Goal: Transaction & Acquisition: Purchase product/service

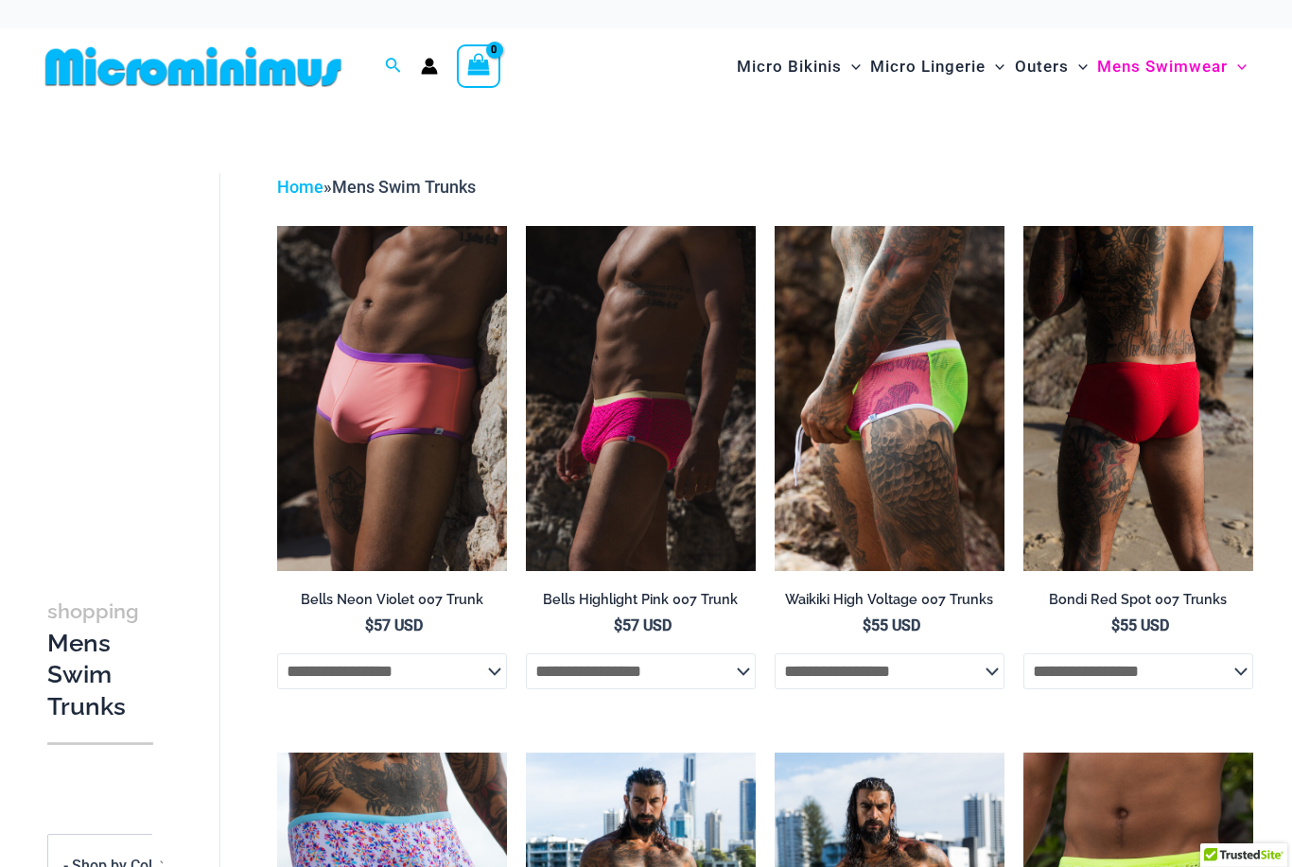
click at [1194, 455] on img at bounding box center [1138, 398] width 230 height 345
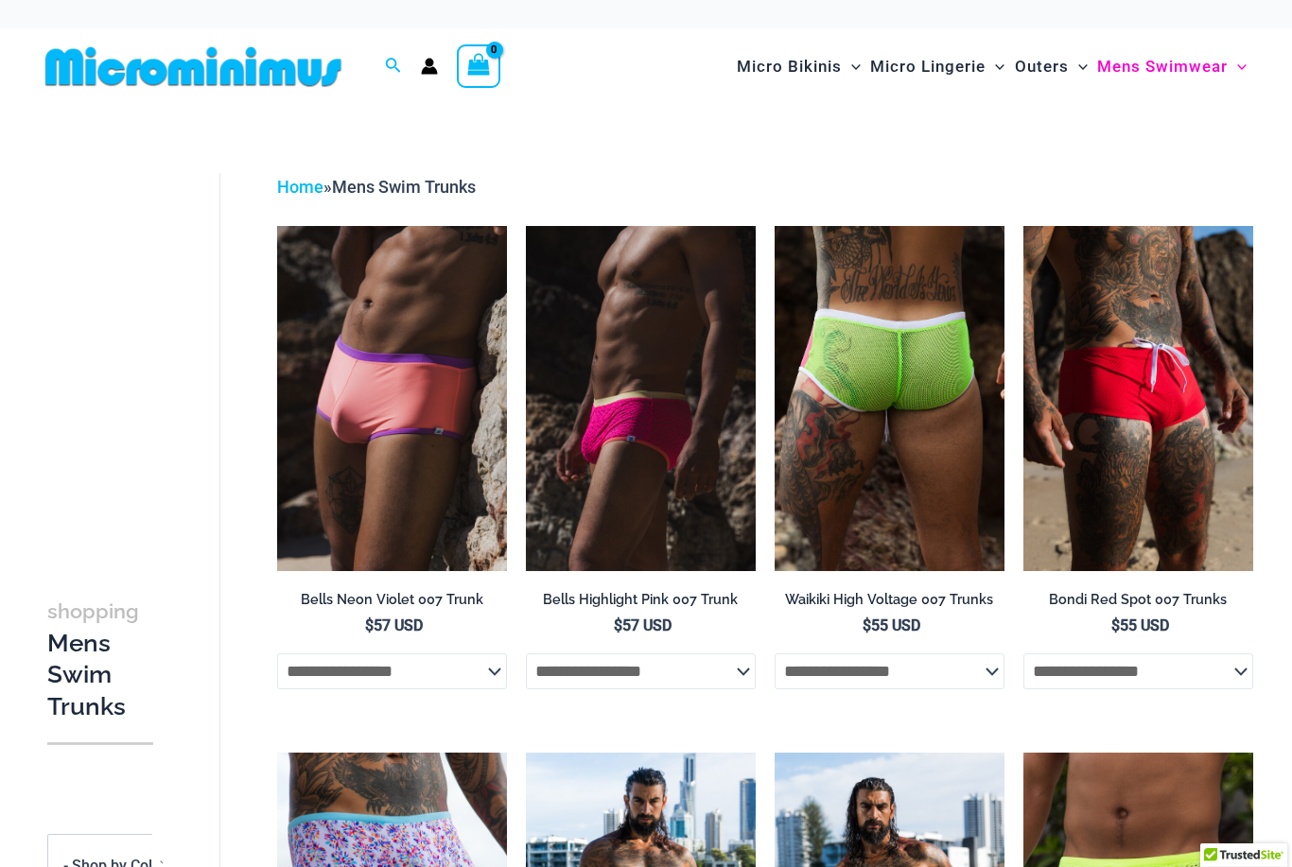
click at [914, 507] on img at bounding box center [889, 398] width 230 height 345
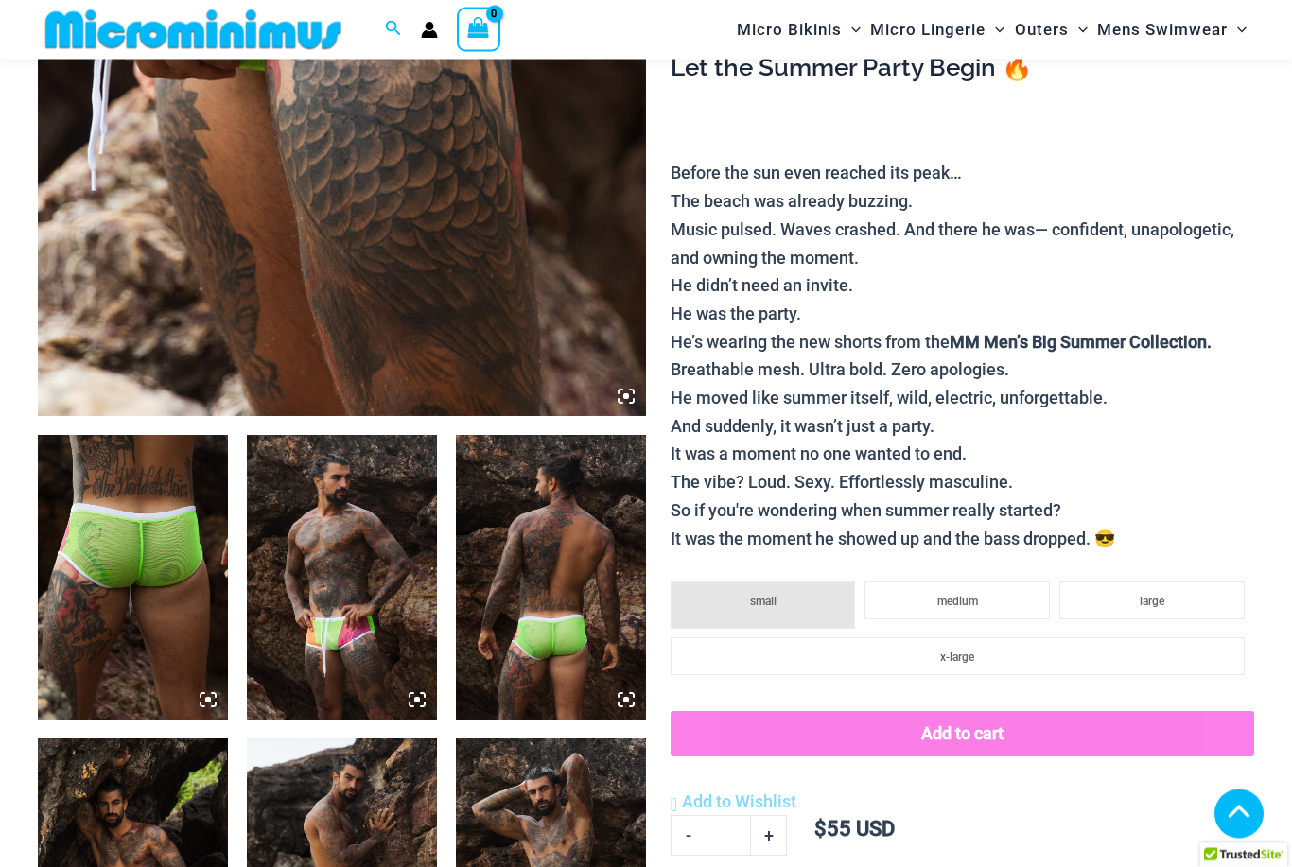
scroll to position [765, 0]
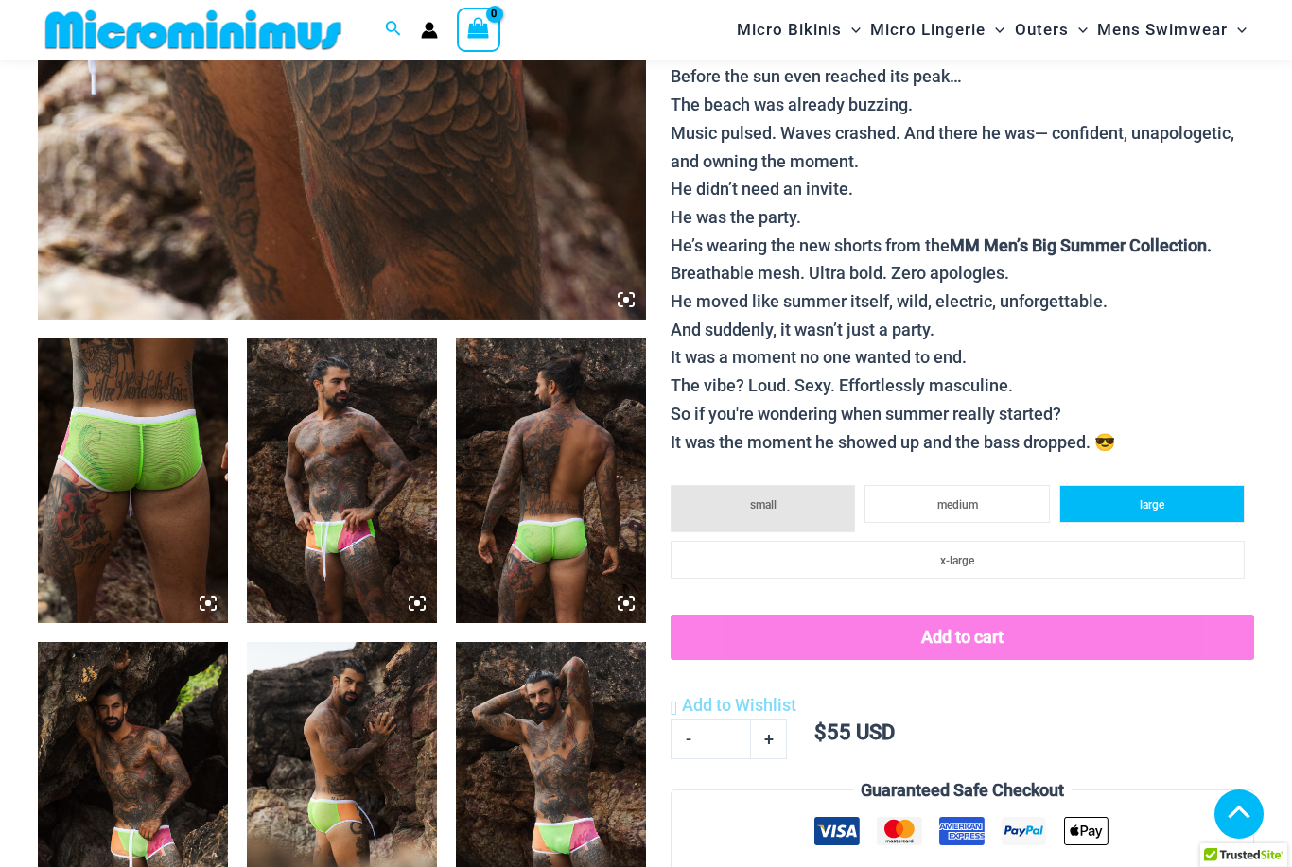
click at [1184, 493] on li "large" at bounding box center [1151, 504] width 185 height 38
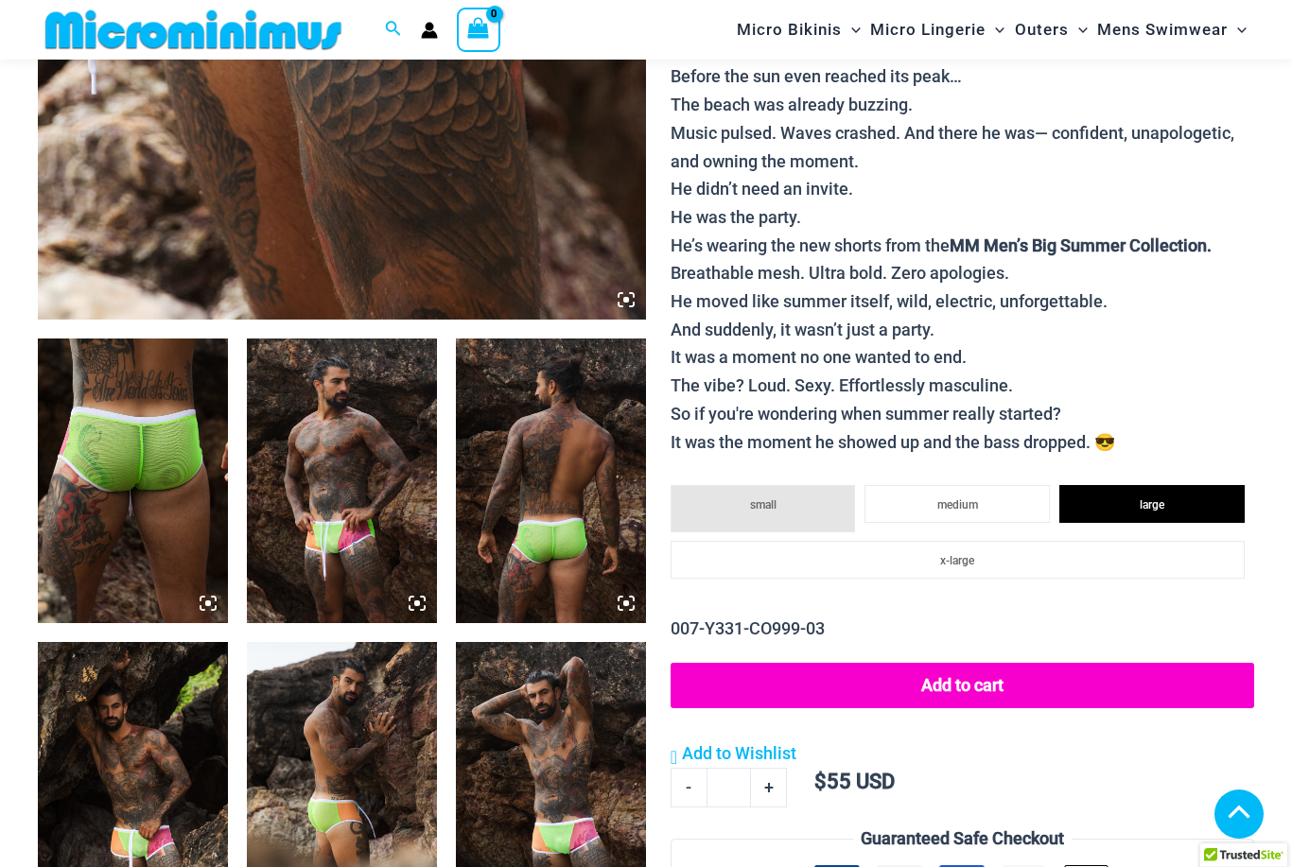
click at [1076, 665] on button "Add to cart" at bounding box center [961, 685] width 583 height 45
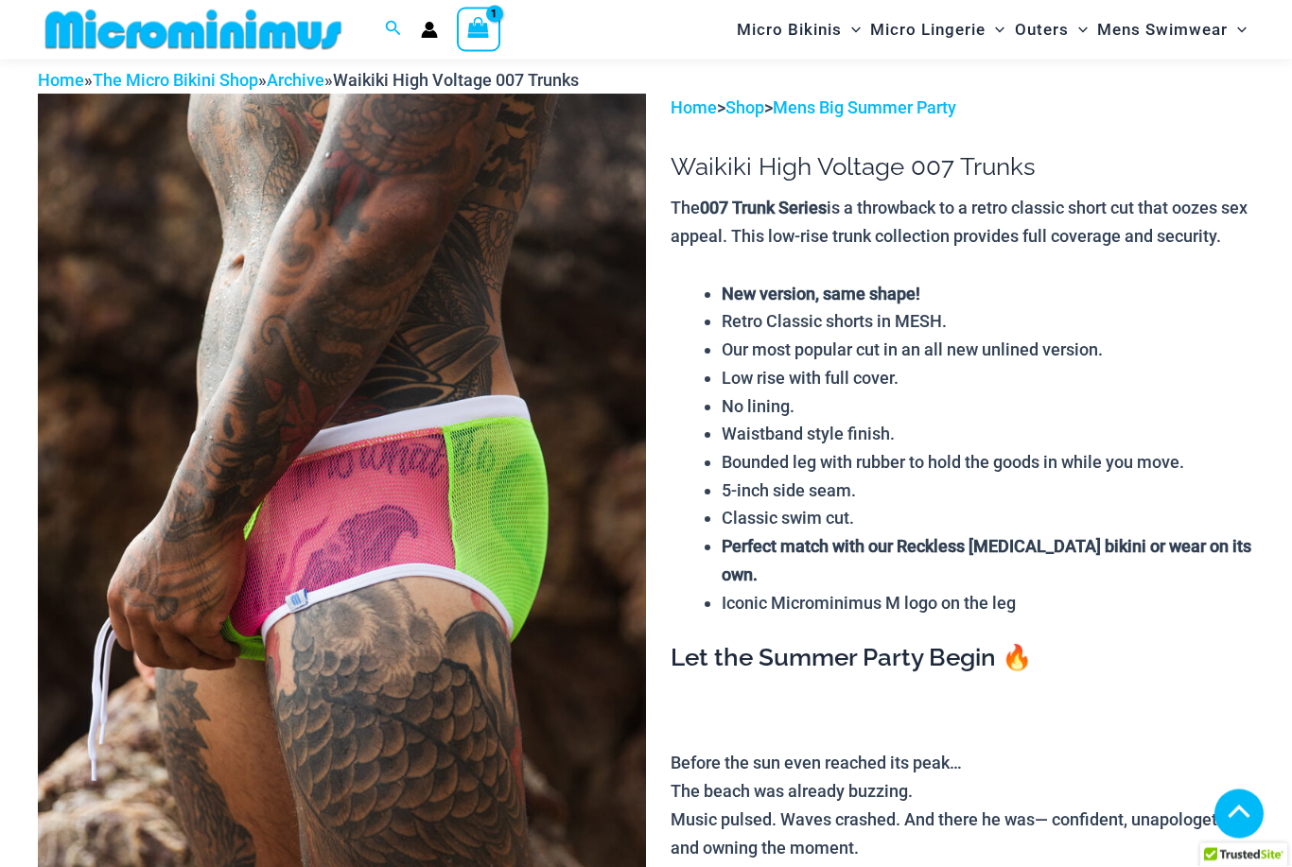
scroll to position [0, 0]
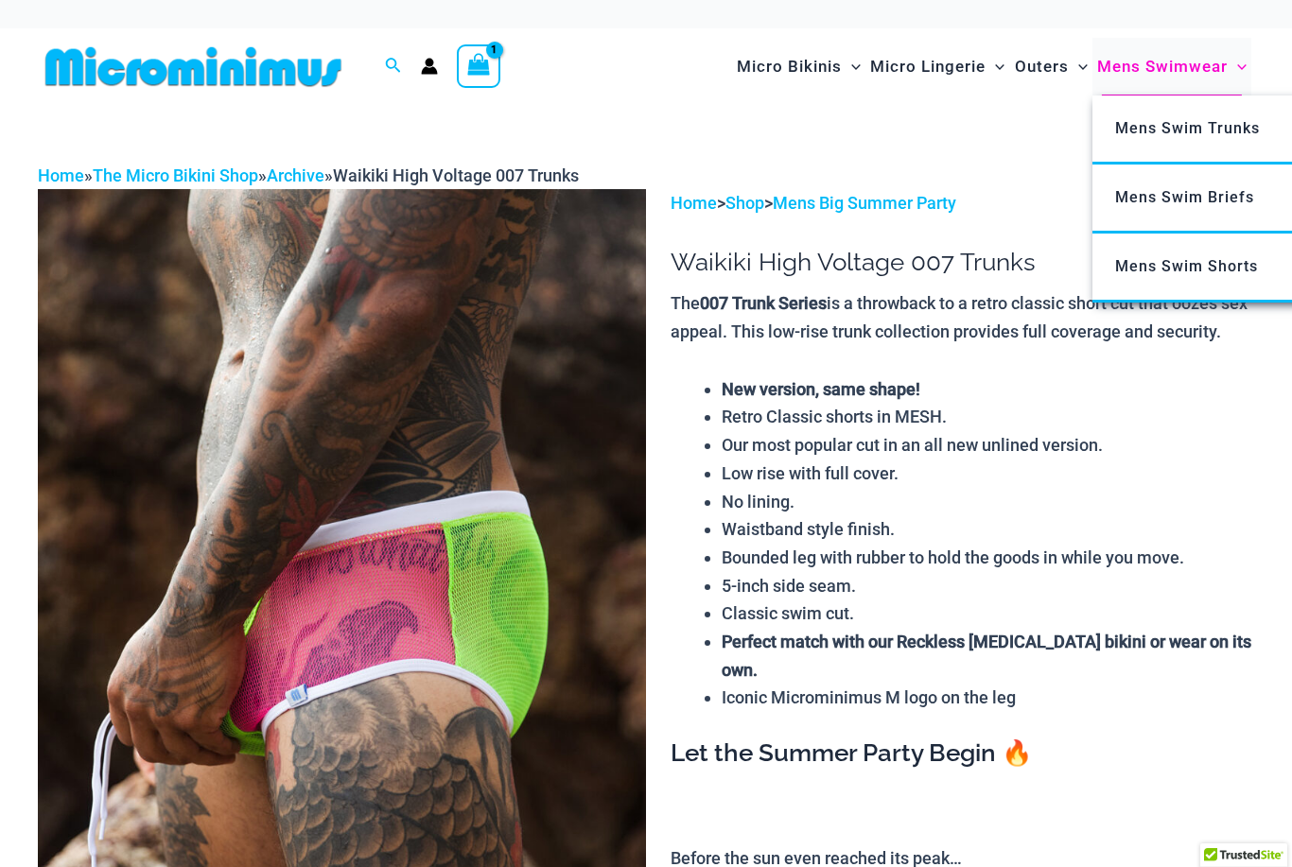
click at [1201, 70] on span "Mens Swimwear" at bounding box center [1162, 67] width 130 height 48
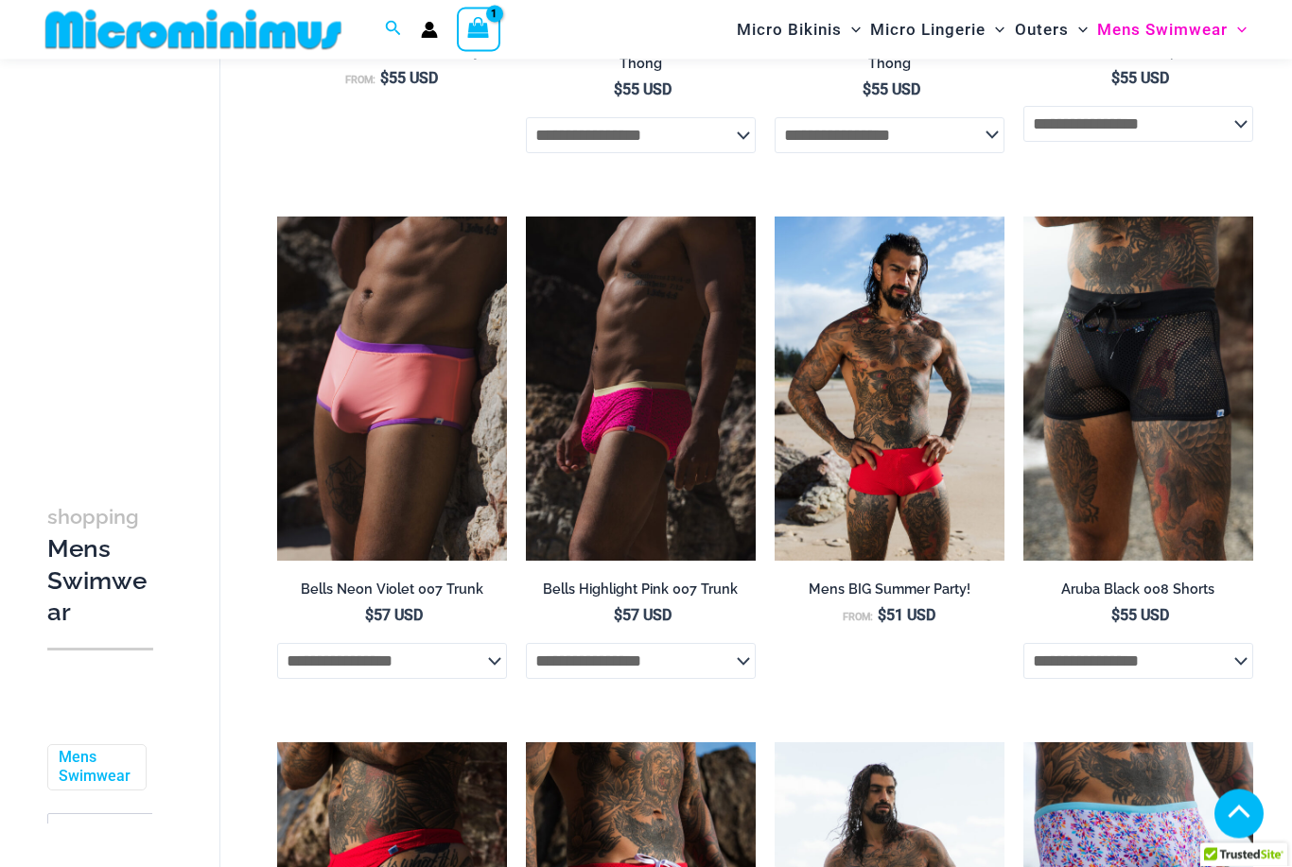
scroll to position [701, 0]
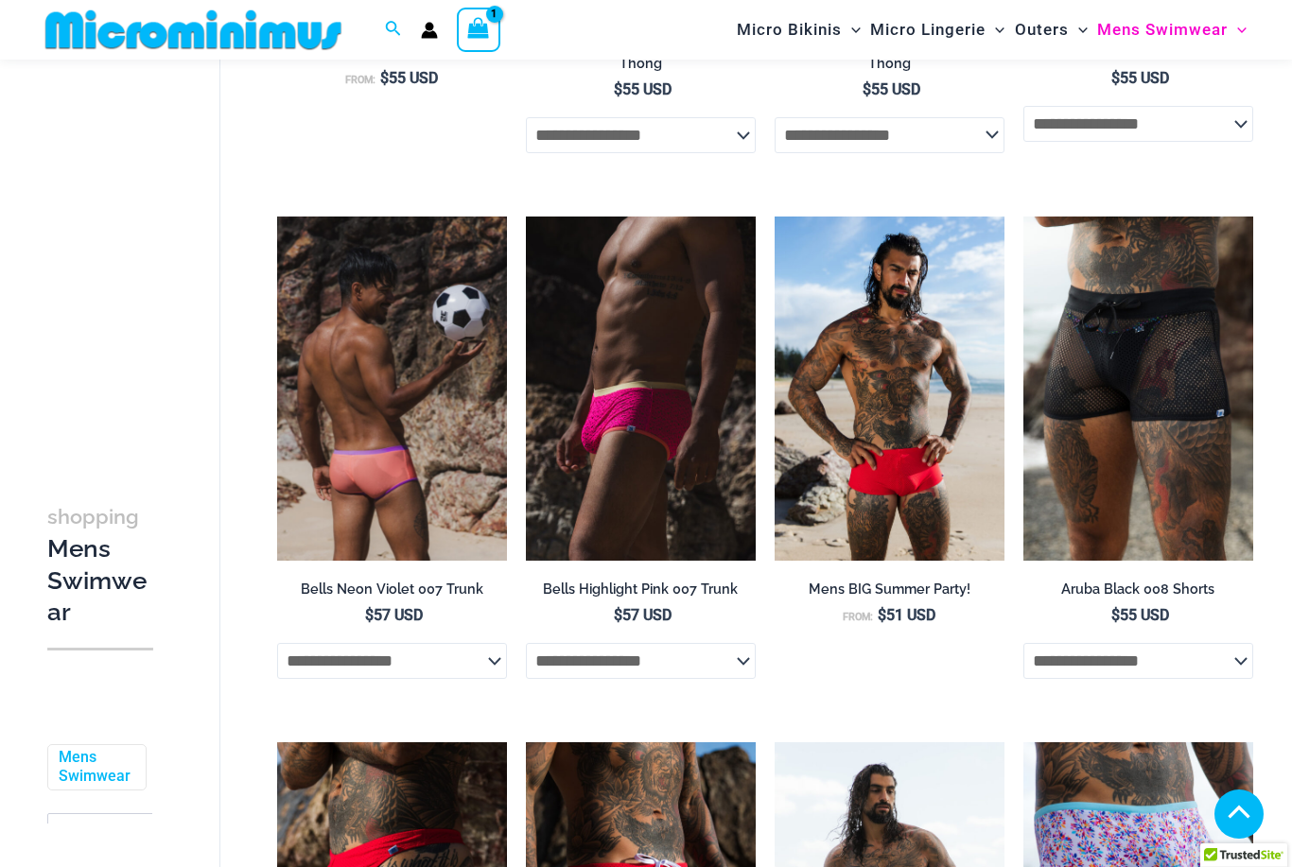
click at [440, 482] on img at bounding box center [392, 389] width 230 height 345
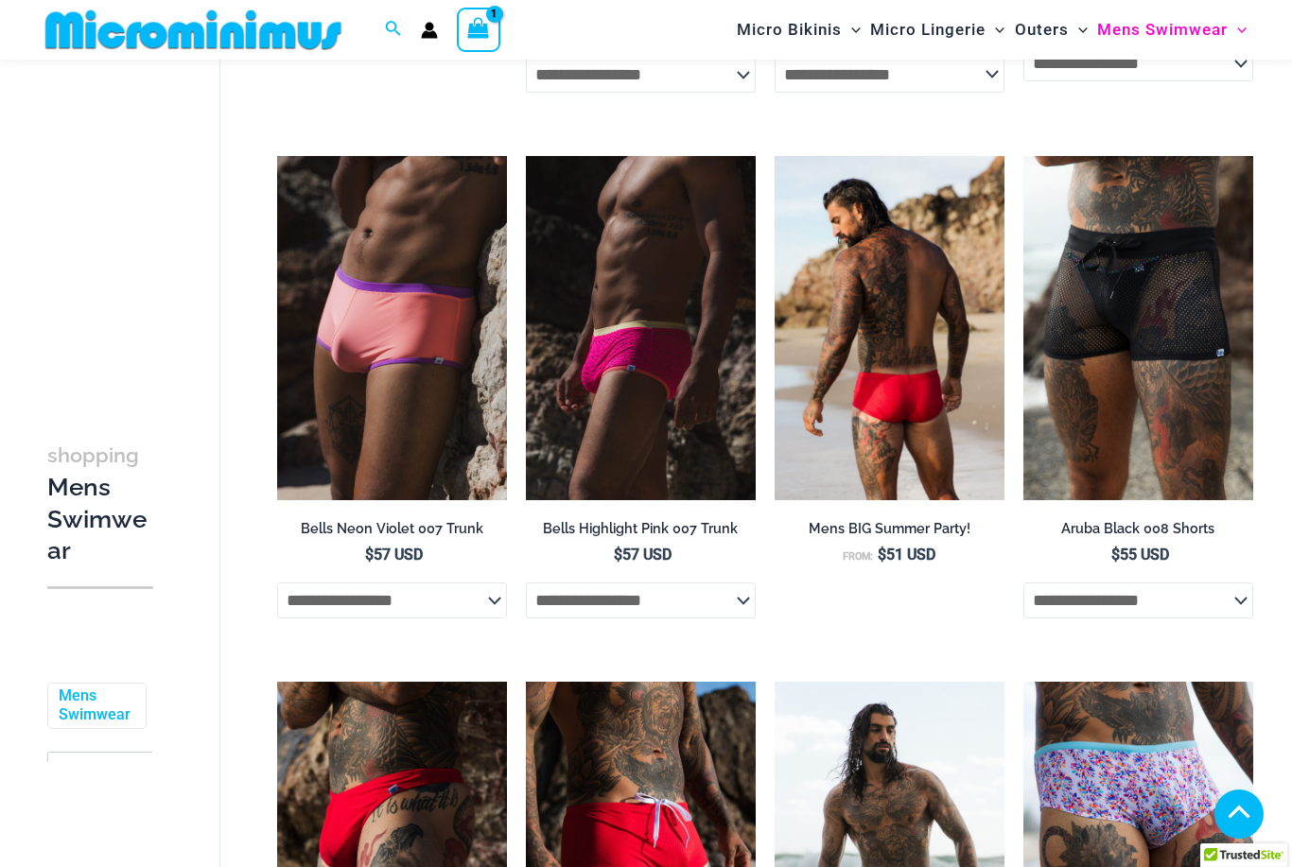
click at [900, 444] on img at bounding box center [889, 328] width 230 height 345
click at [914, 345] on img at bounding box center [889, 328] width 230 height 345
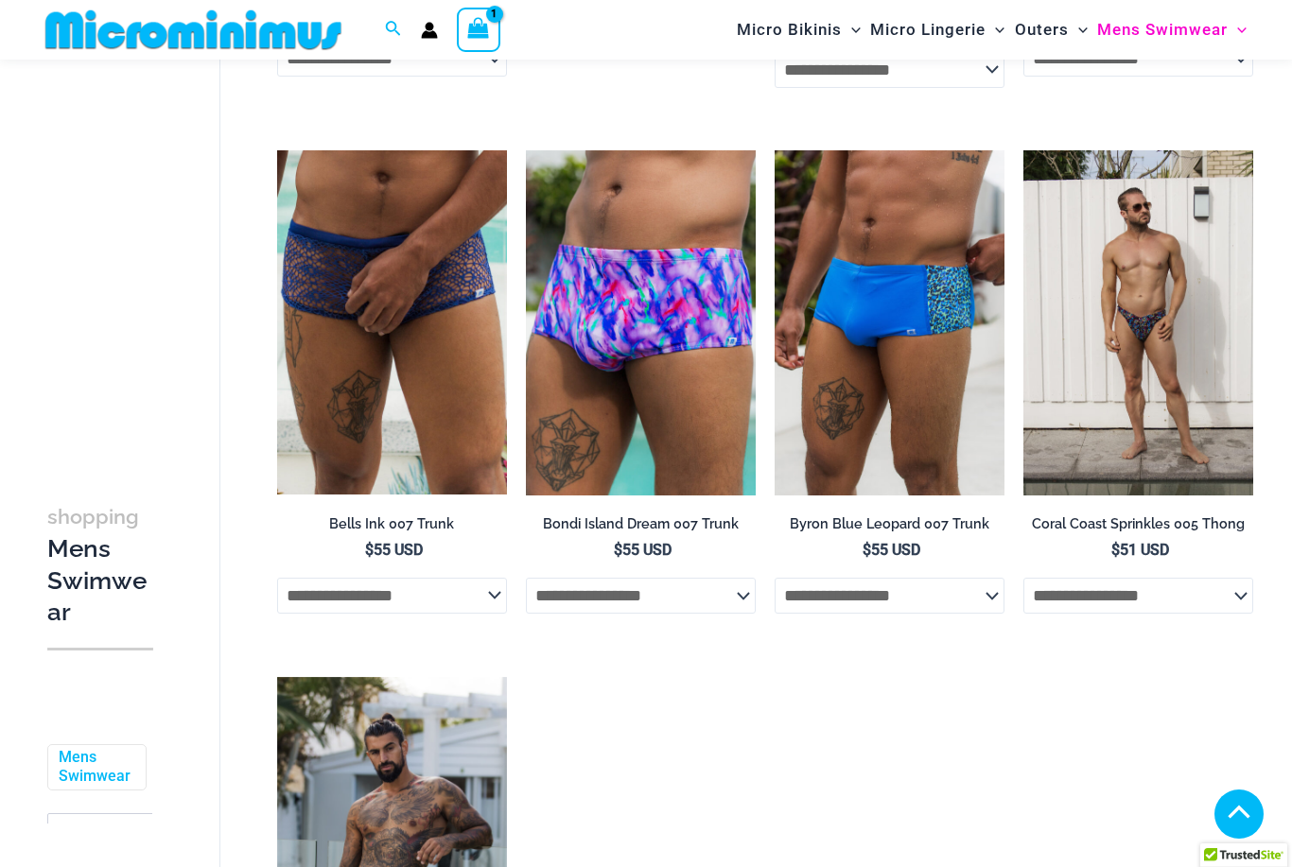
scroll to position [3540, 0]
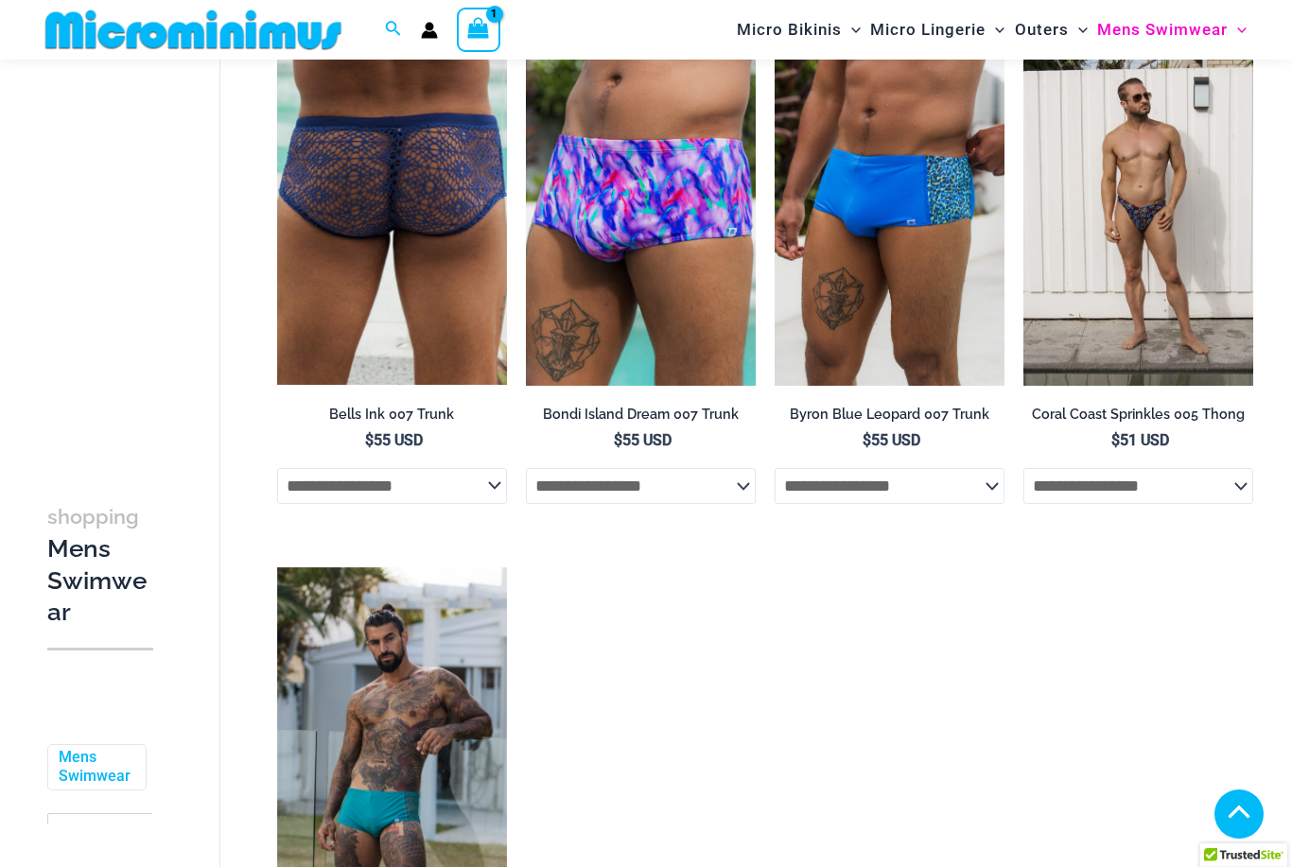
click at [435, 297] on img at bounding box center [392, 213] width 230 height 344
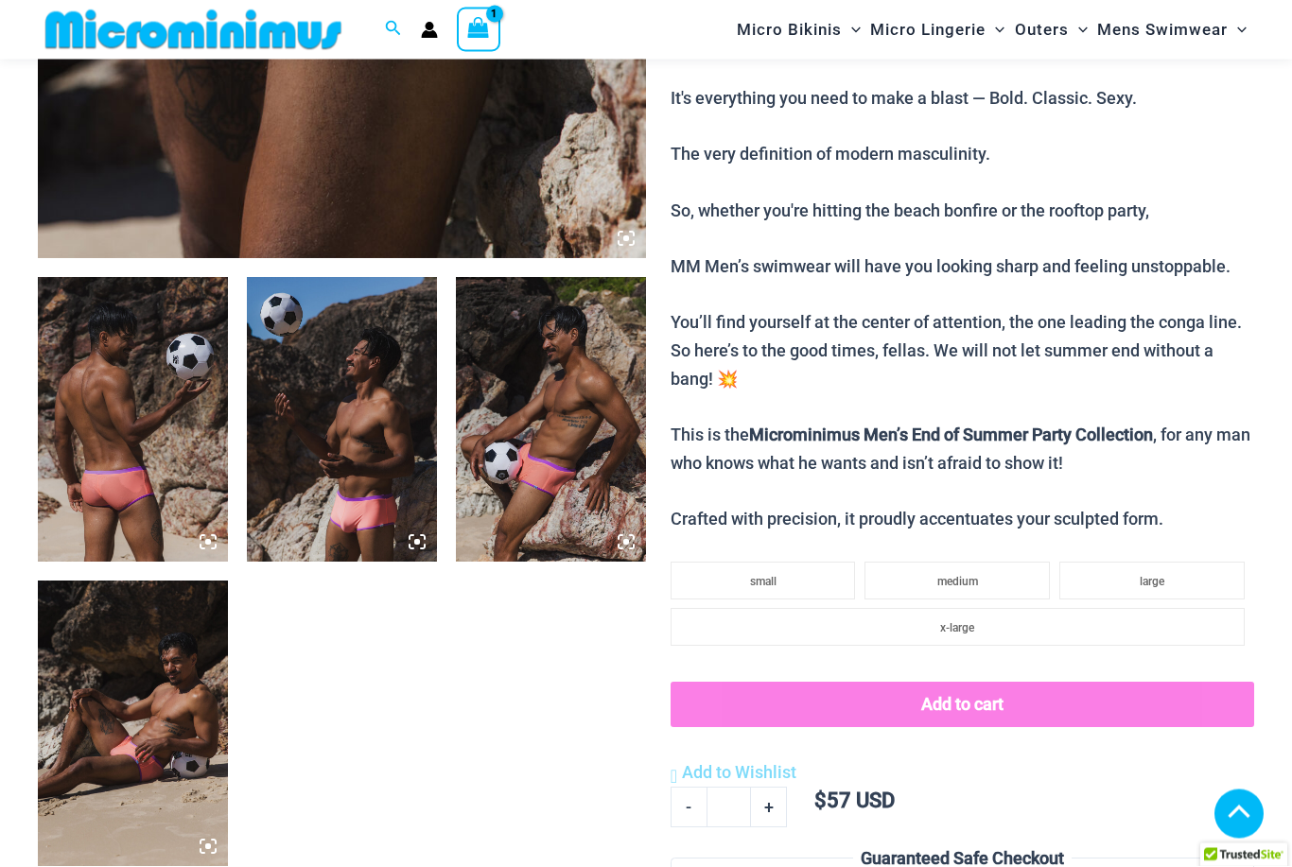
scroll to position [827, 0]
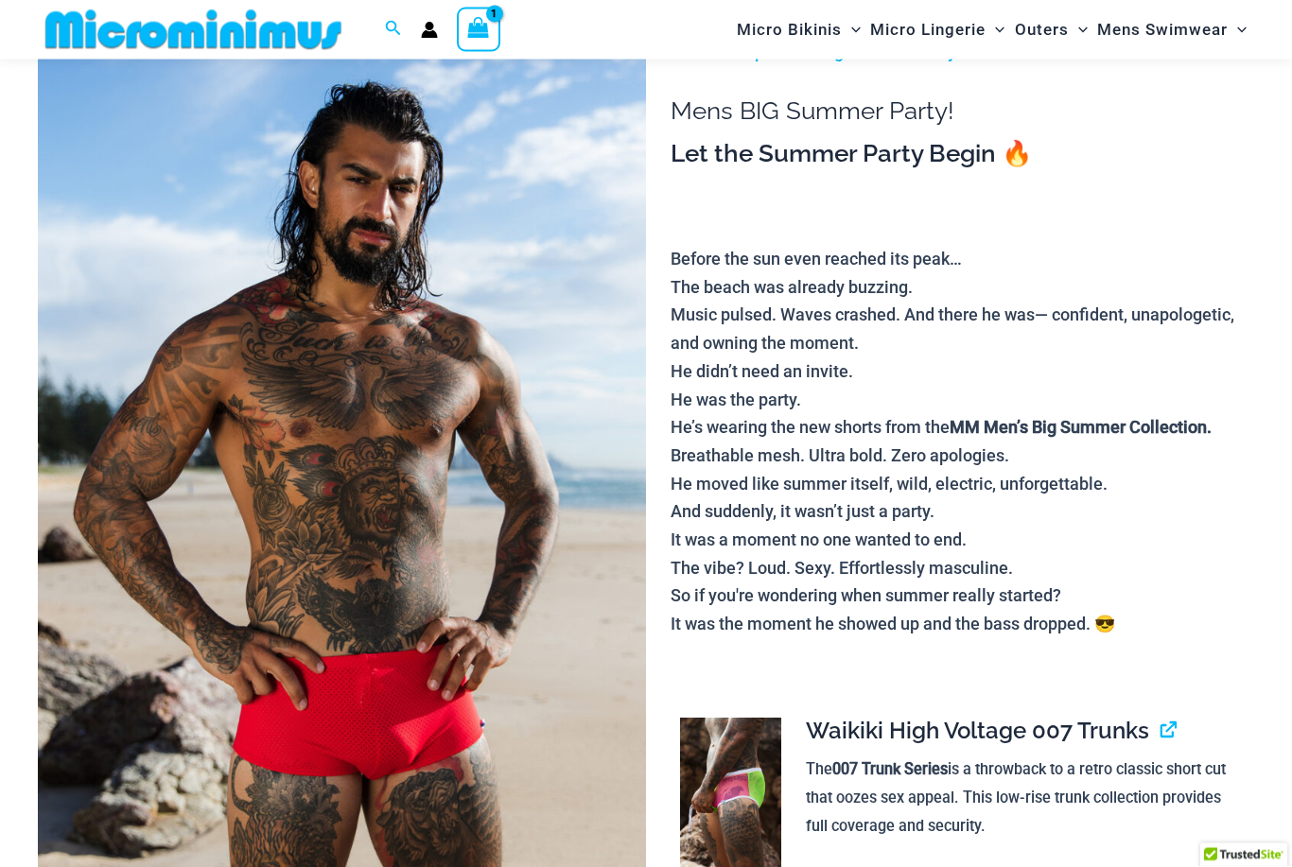
scroll to position [326, 0]
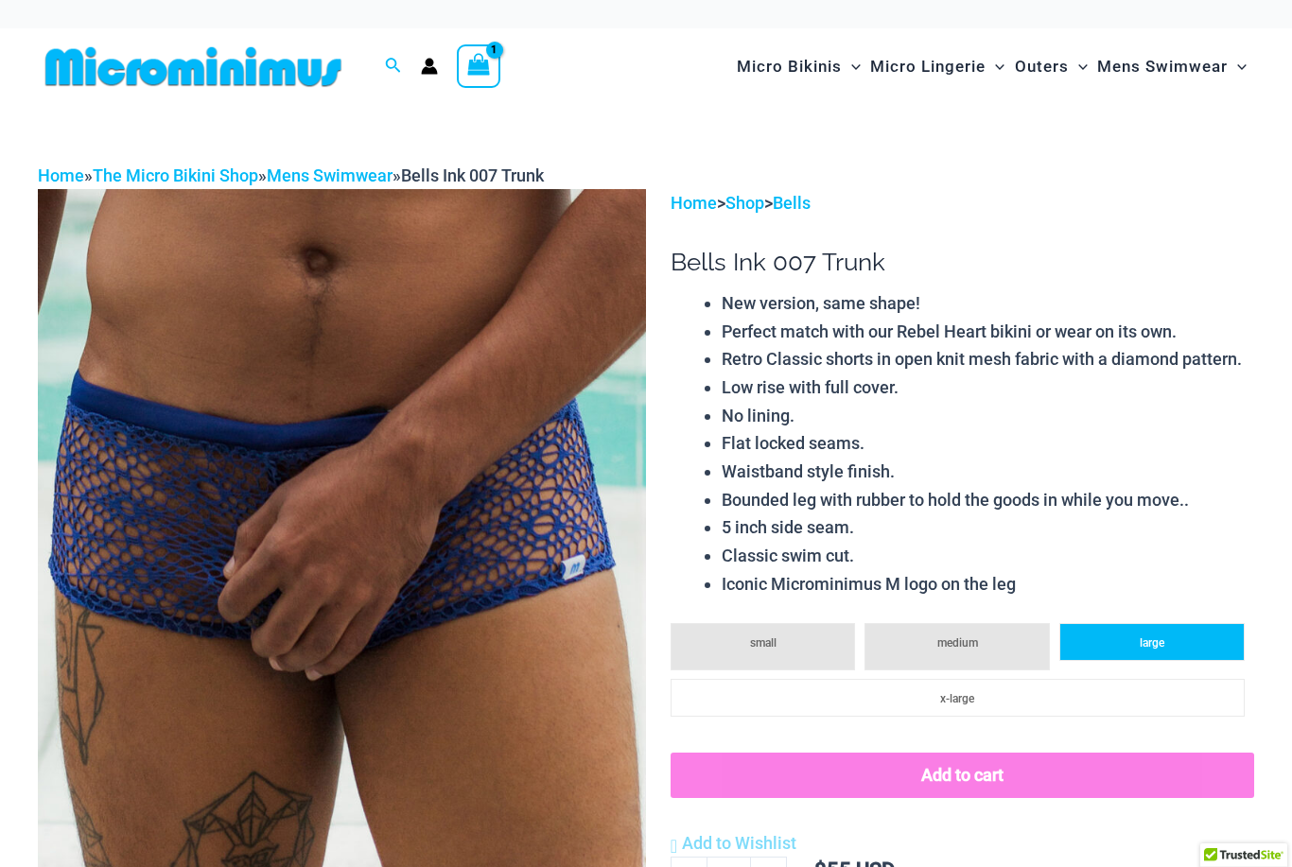
click at [1205, 644] on li "large" at bounding box center [1151, 642] width 185 height 38
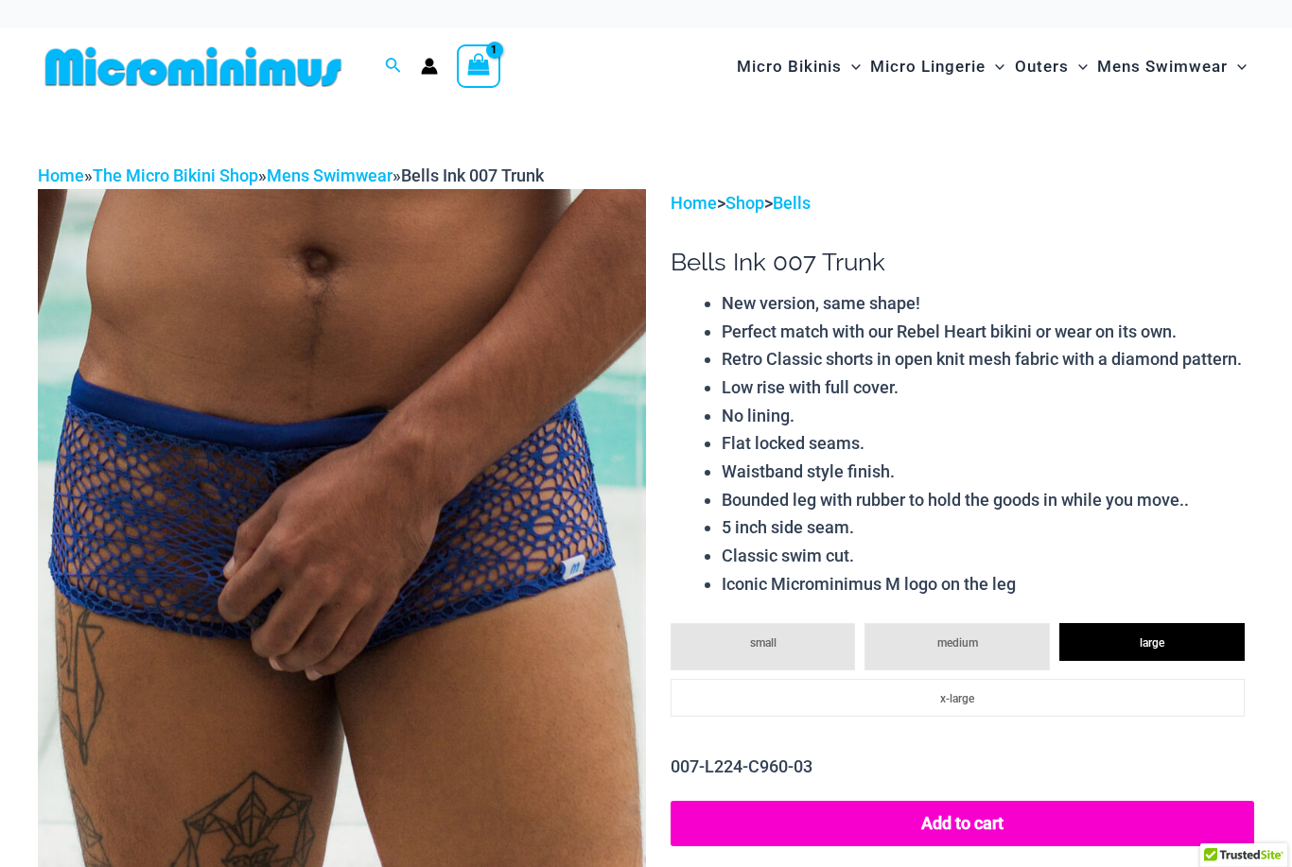
click at [1065, 826] on button "Add to cart" at bounding box center [961, 823] width 583 height 45
click at [810, 205] on link "Bells" at bounding box center [792, 203] width 38 height 20
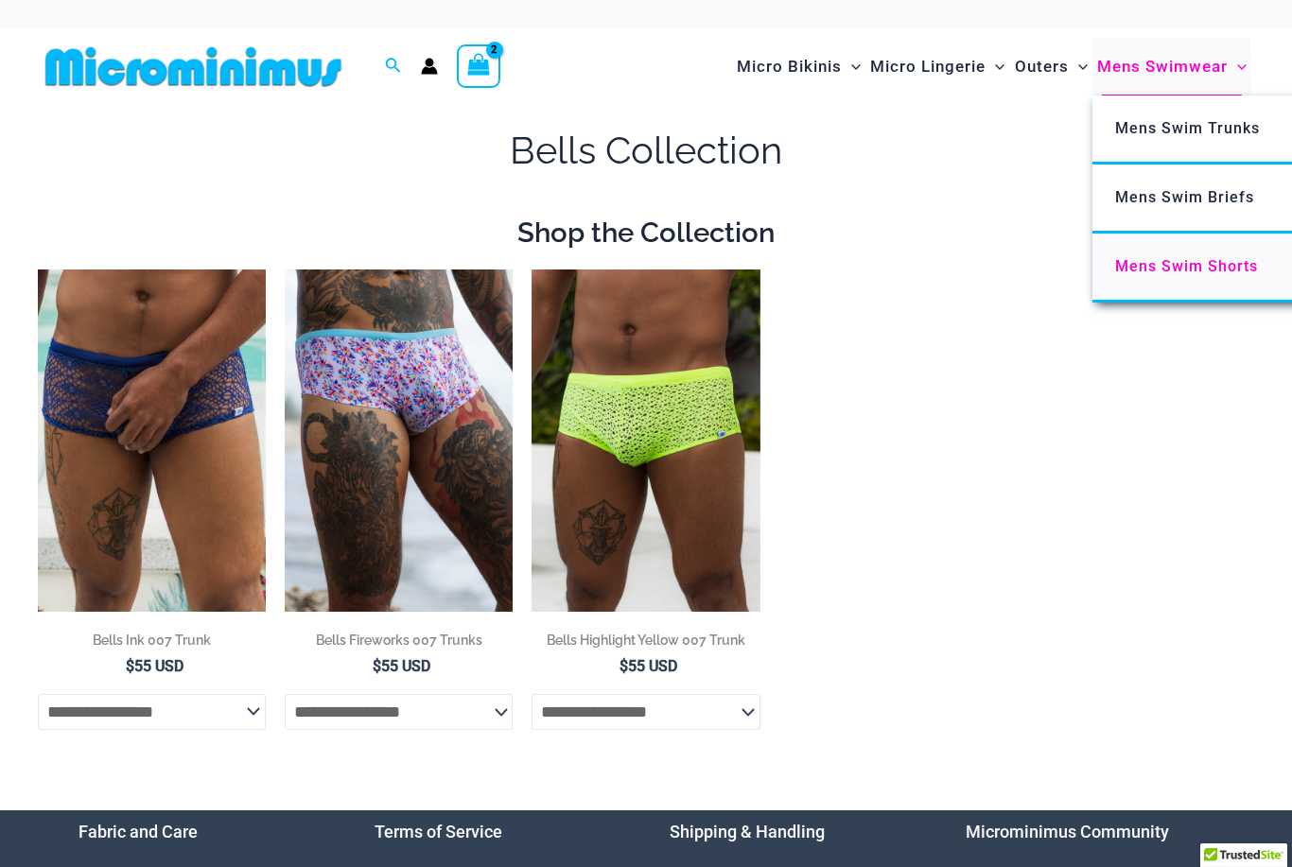
click at [1239, 270] on span "Mens Swim Shorts" at bounding box center [1186, 266] width 143 height 18
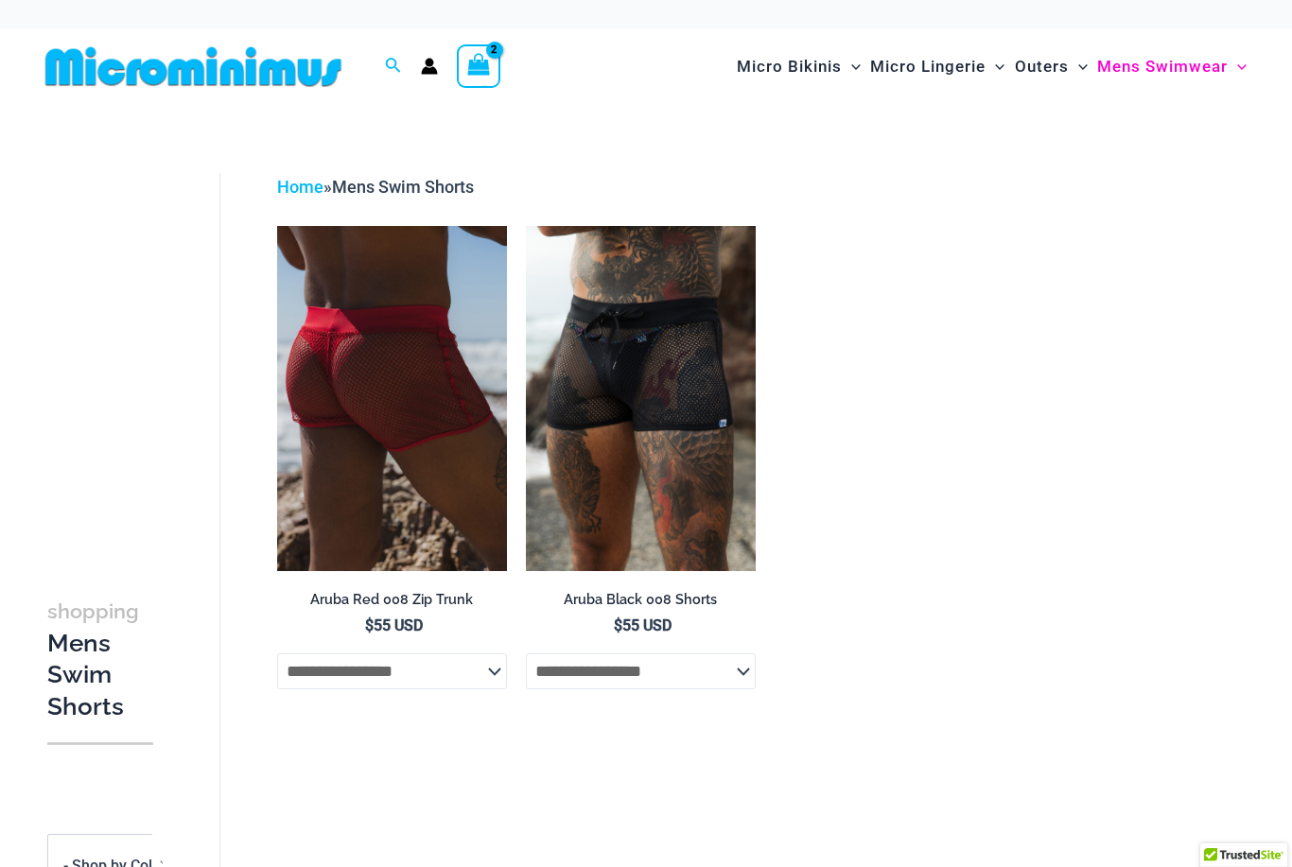
click at [455, 485] on img at bounding box center [392, 398] width 230 height 345
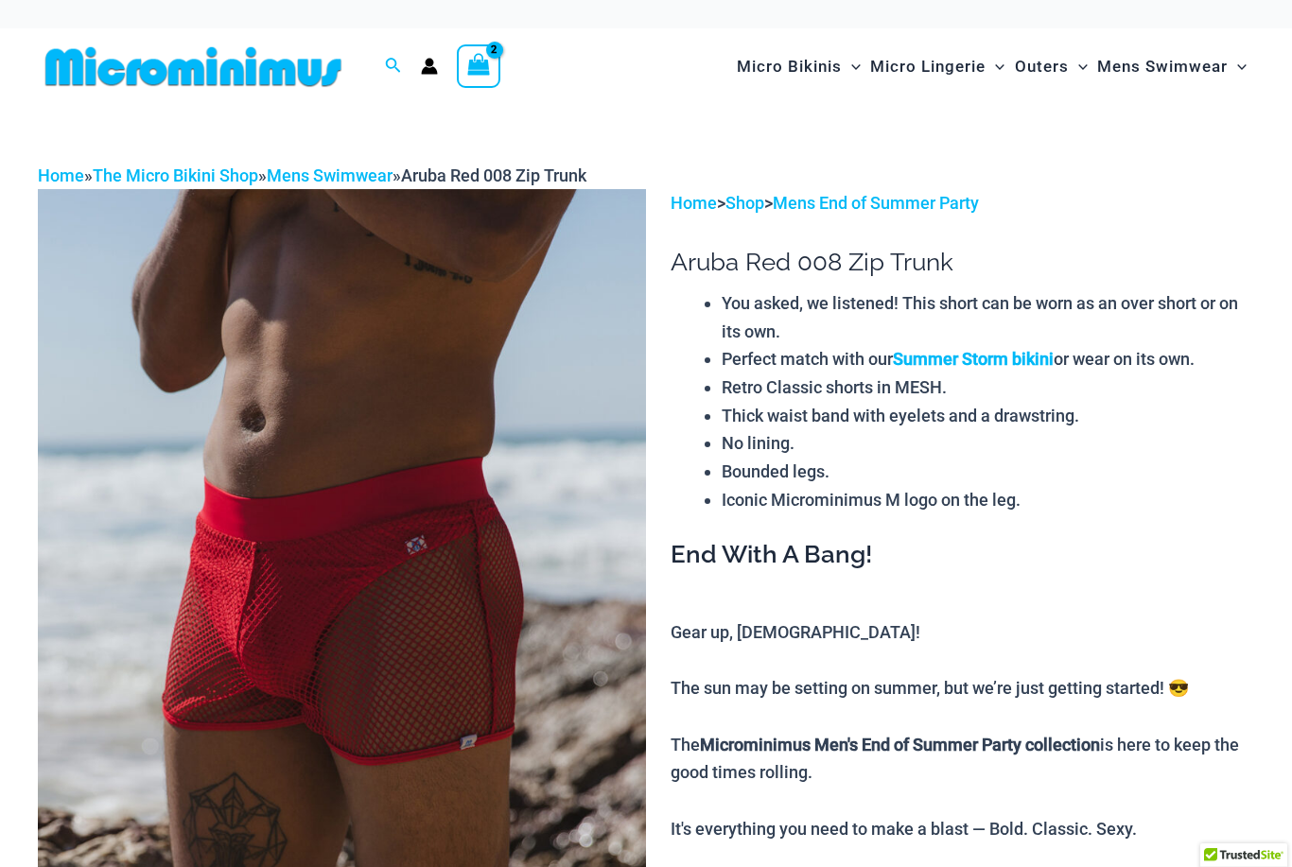
click at [492, 78] on div "View Shopping Cart, 2 items" at bounding box center [478, 65] width 43 height 43
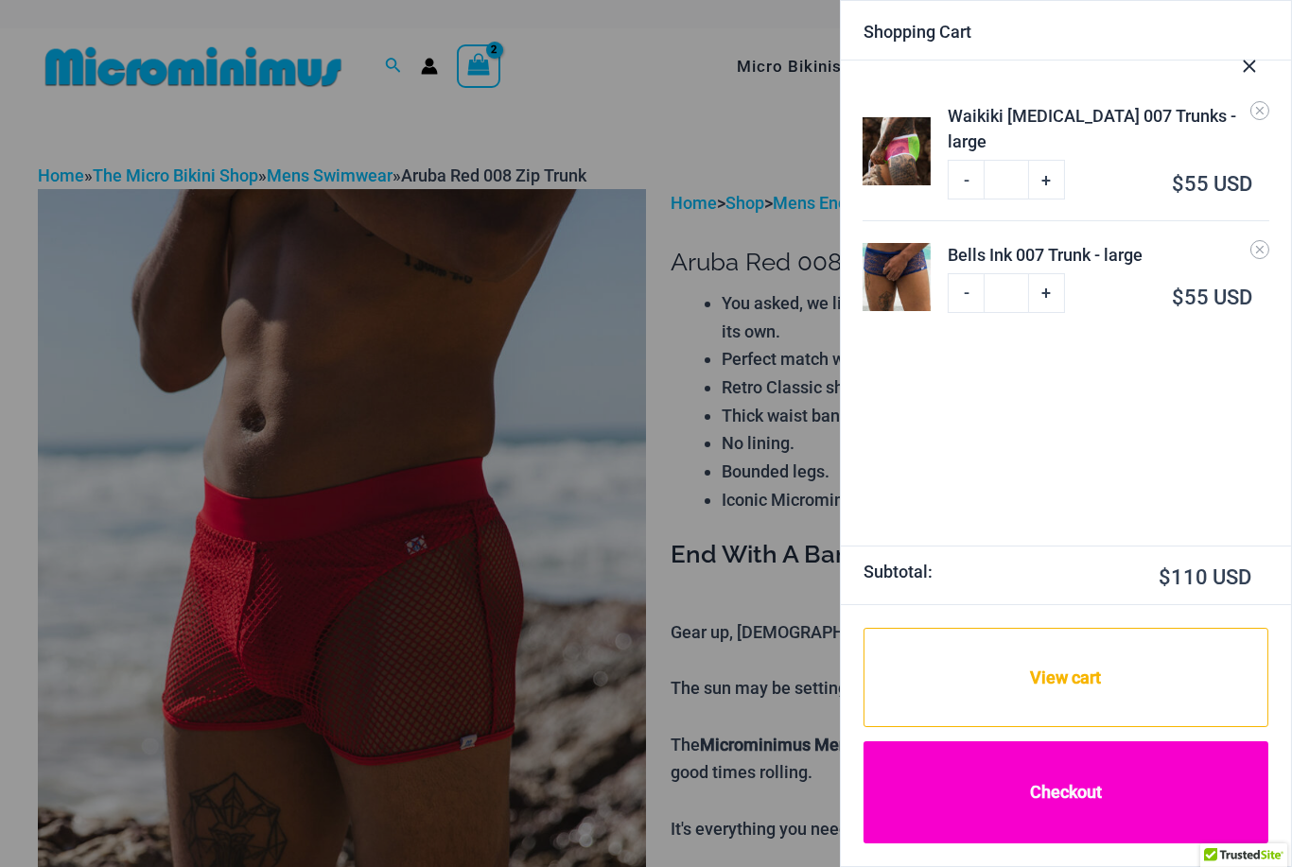
click at [1166, 782] on link "Checkout" at bounding box center [1065, 792] width 405 height 102
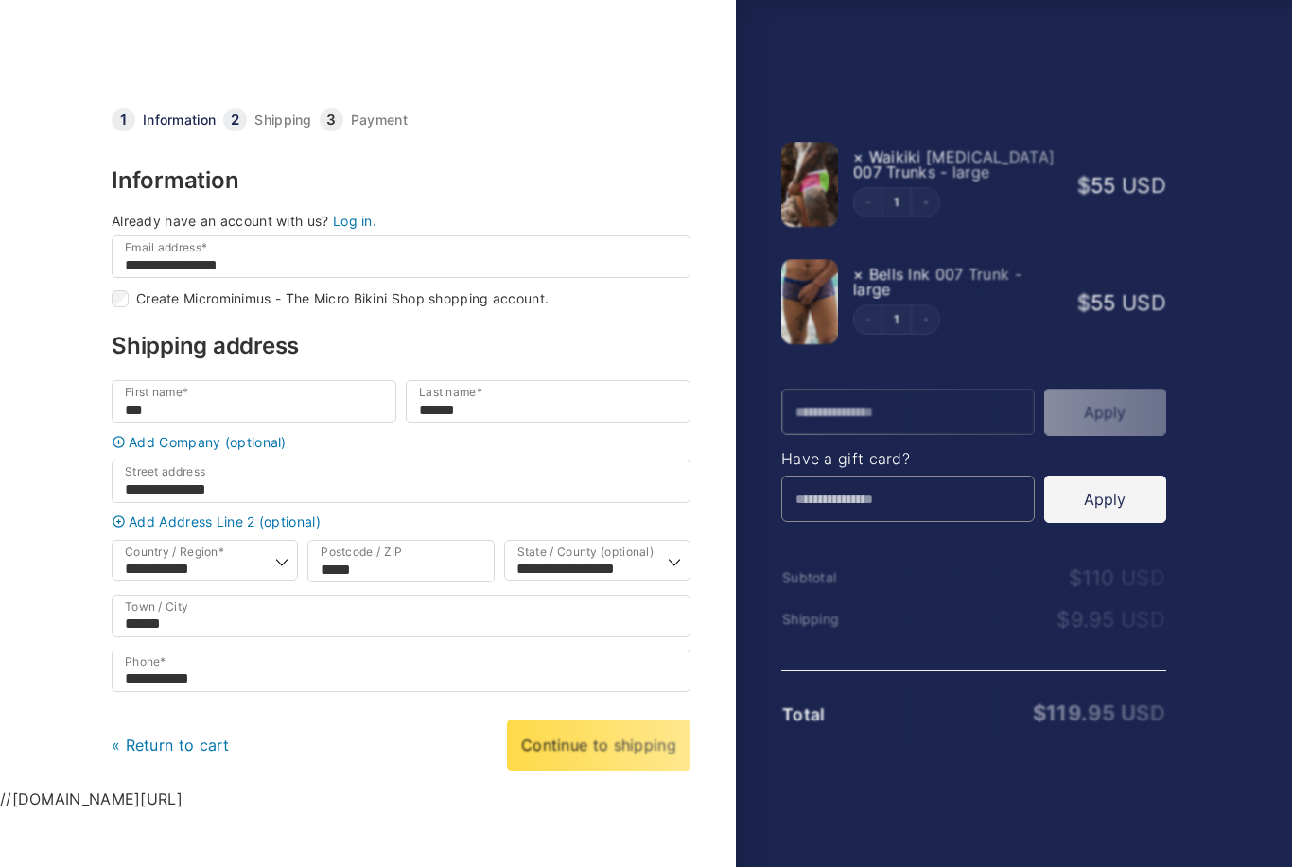
select select "**"
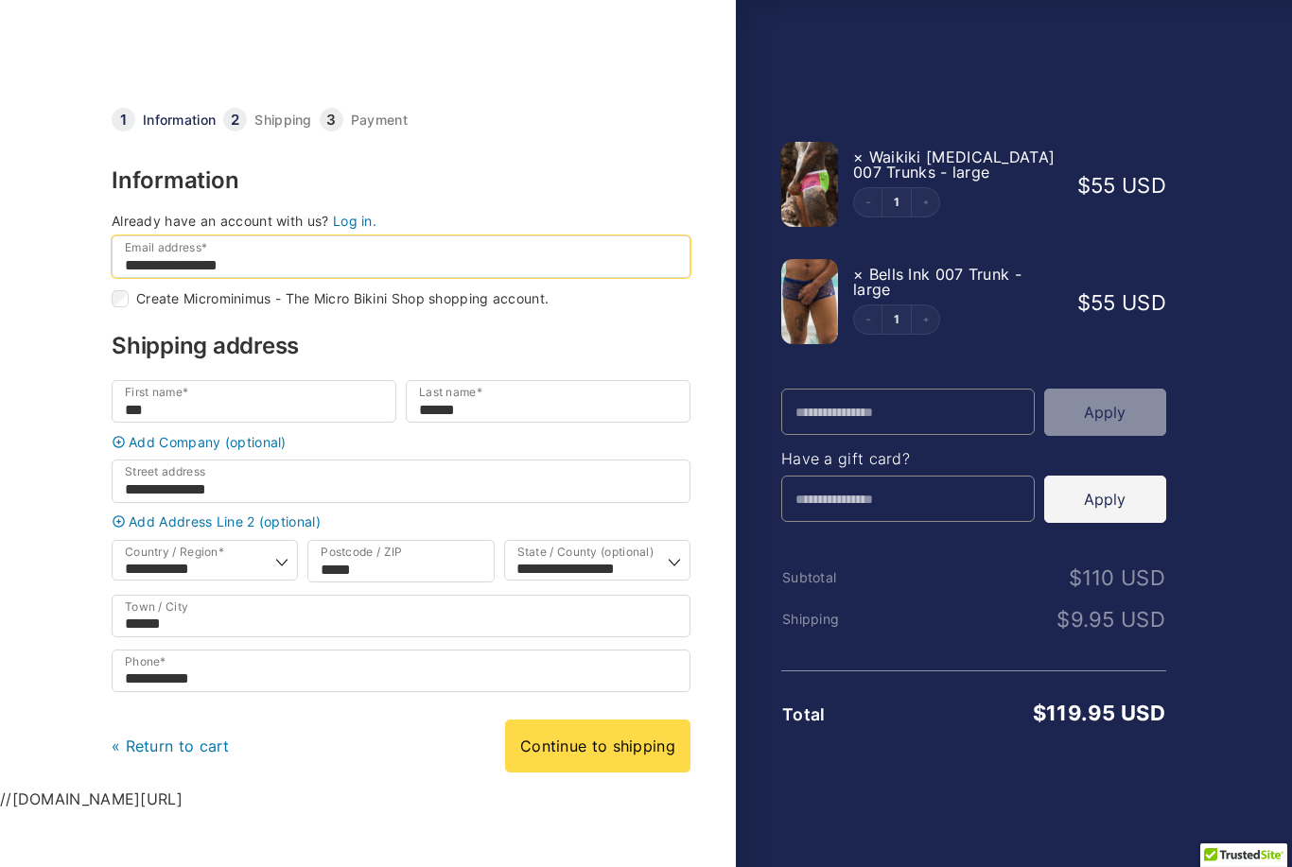
click at [563, 255] on input "**********" at bounding box center [401, 256] width 579 height 43
click at [496, 261] on input "**********" at bounding box center [401, 256] width 579 height 43
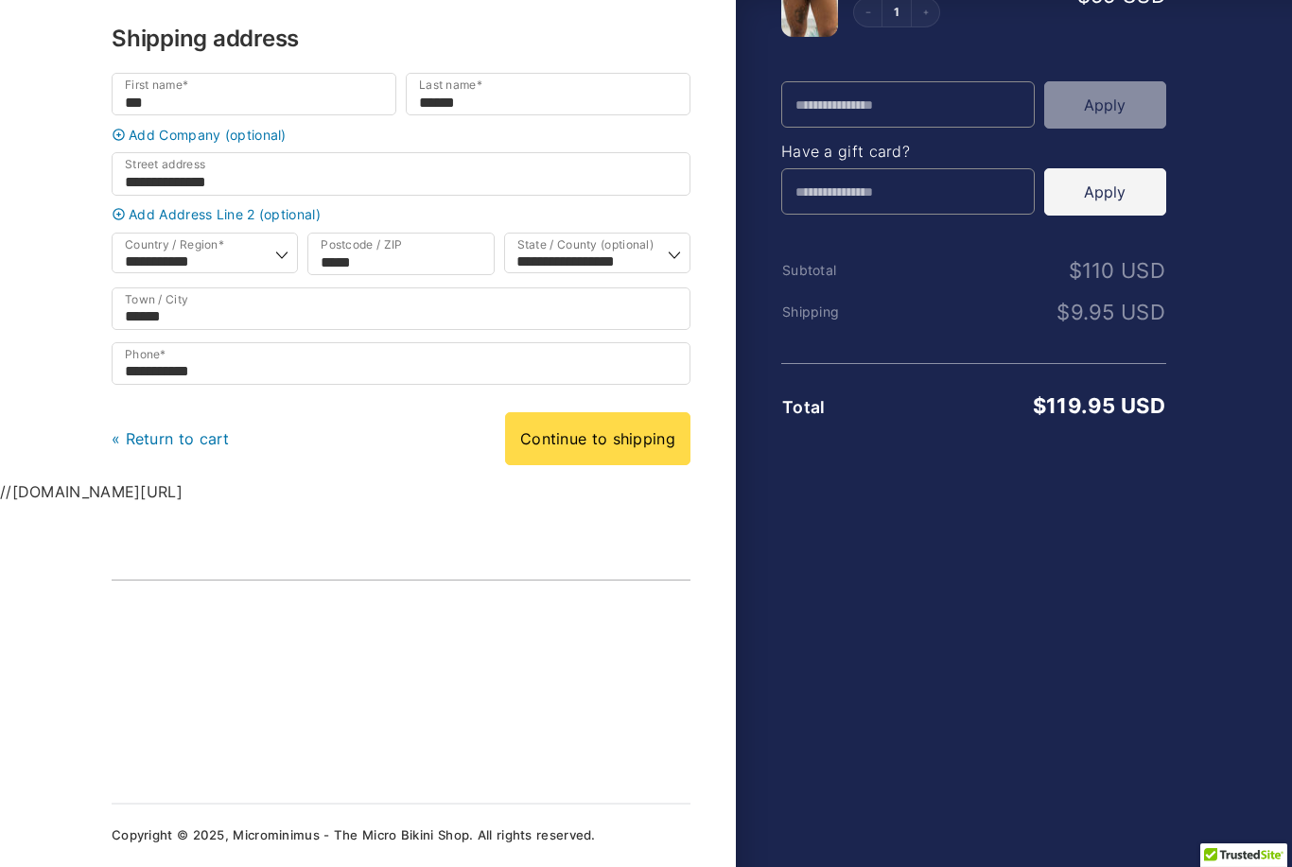
scroll to position [310, 0]
click at [643, 459] on link "Continue to shipping" at bounding box center [597, 438] width 185 height 53
type input "**********"
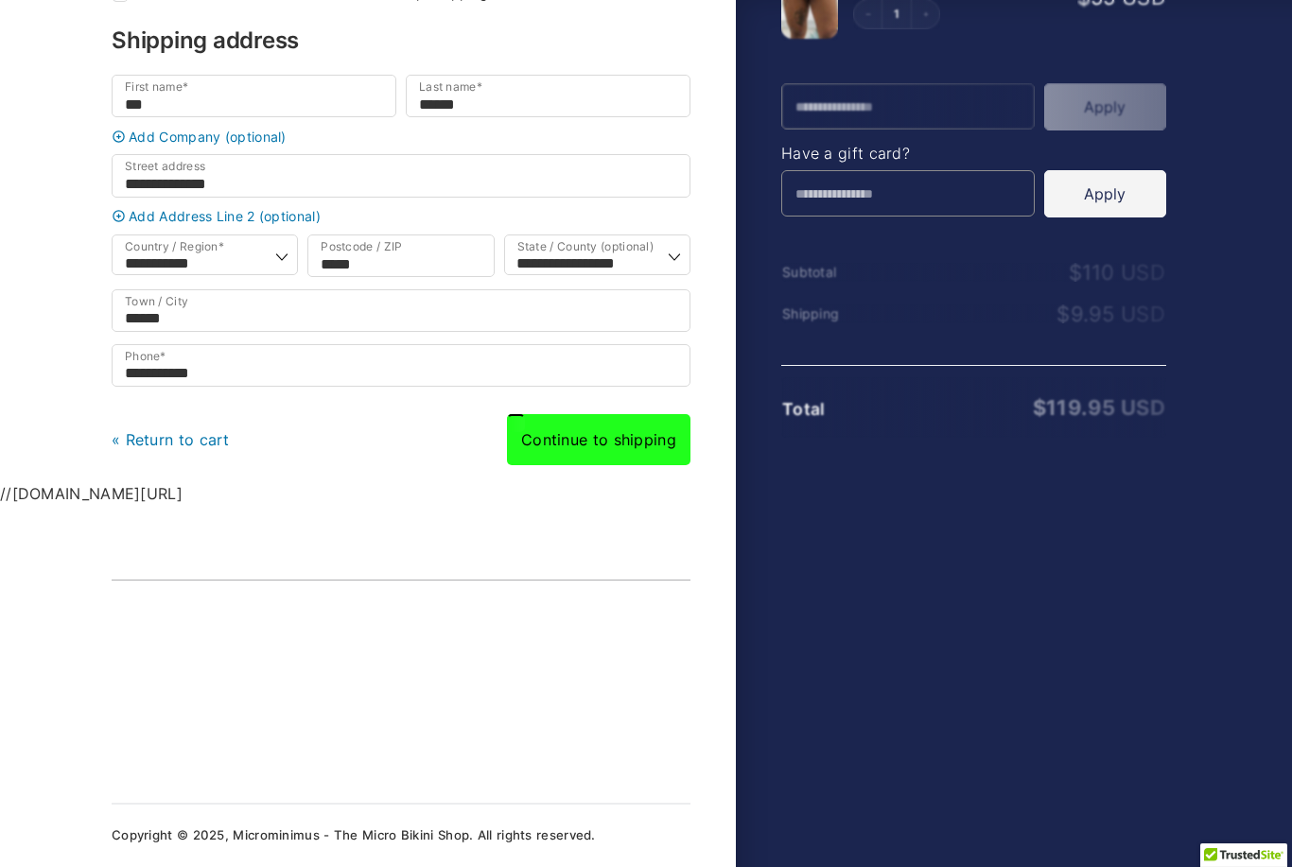
scroll to position [262, 0]
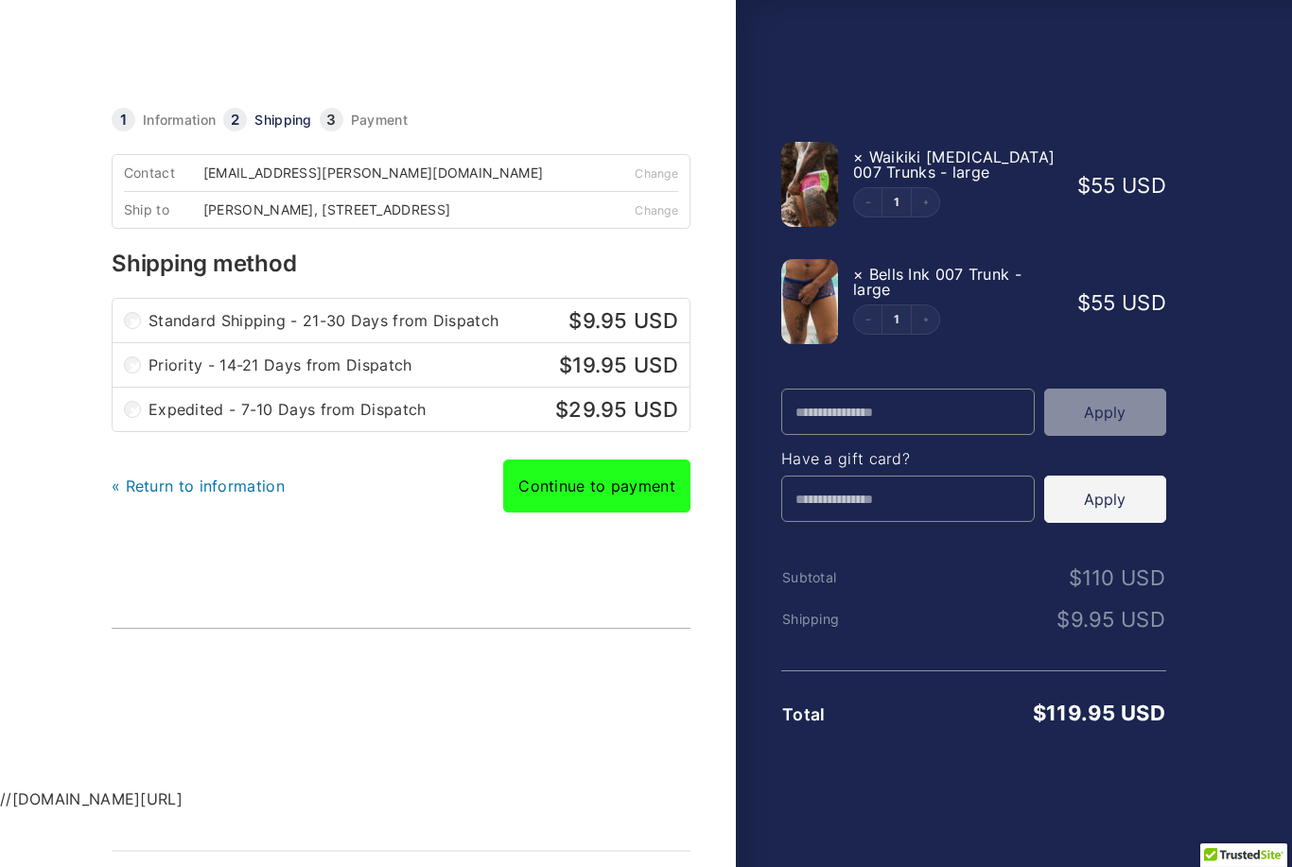
click at [649, 487] on link "Continue to payment" at bounding box center [596, 486] width 187 height 53
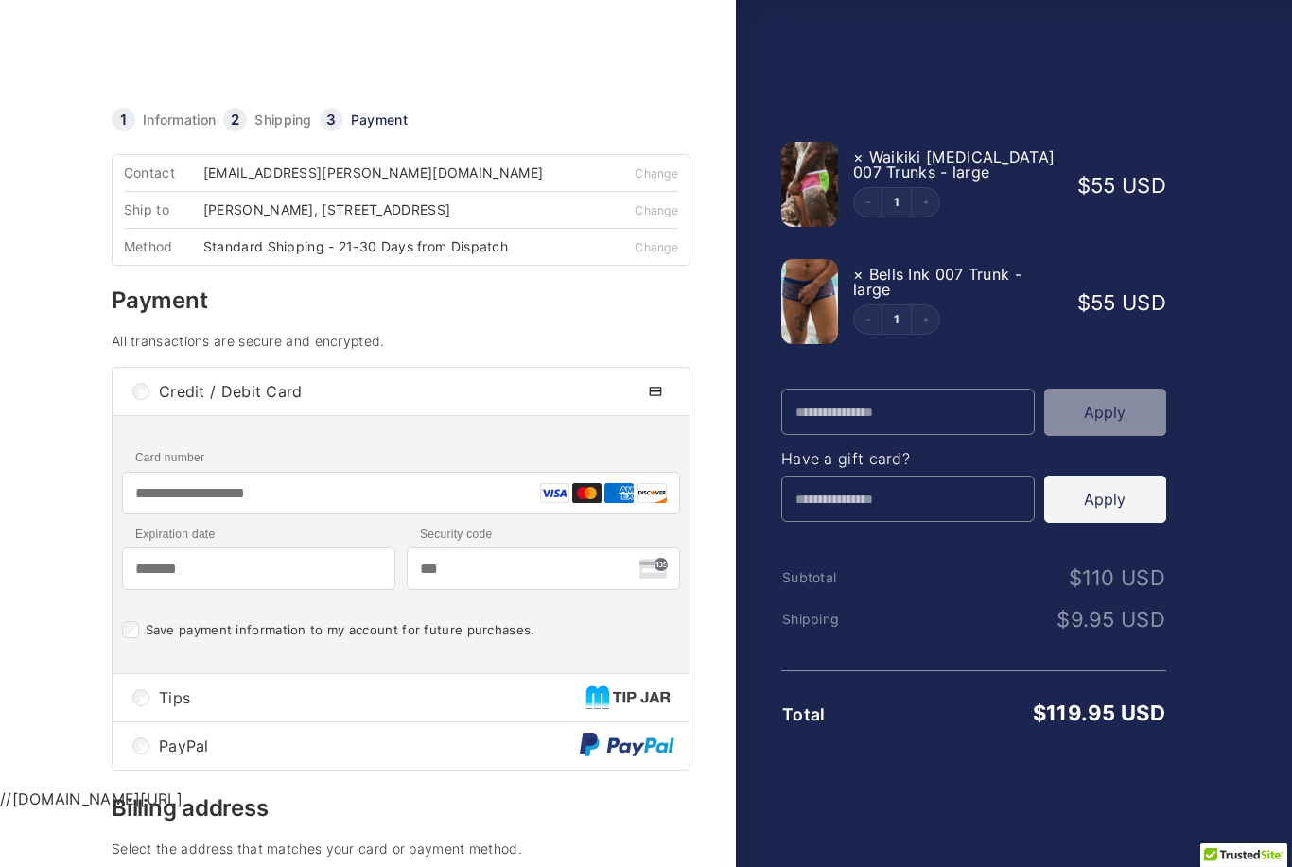
click at [401, 752] on span "PayPal" at bounding box center [369, 746] width 421 height 15
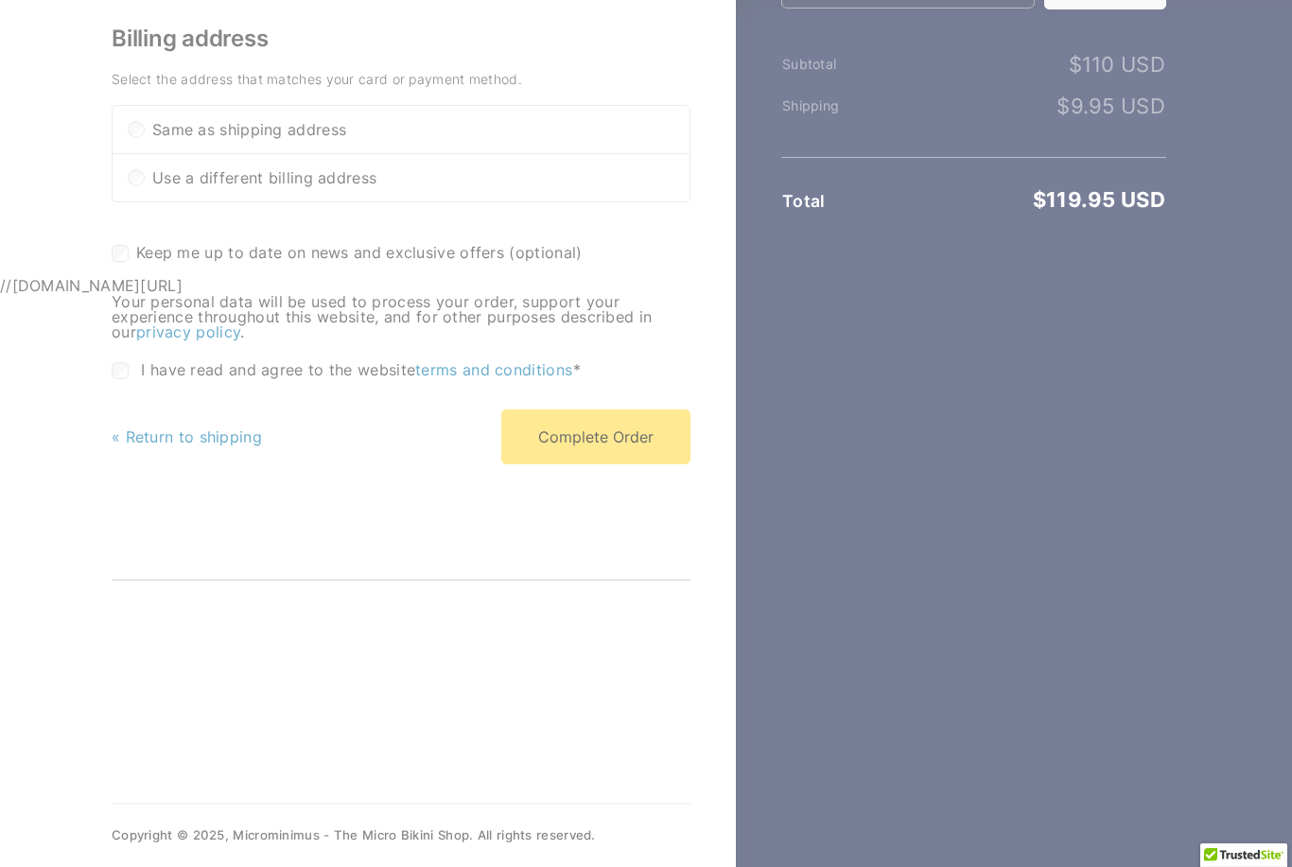
scroll to position [476, 0]
